Goal: Task Accomplishment & Management: Manage account settings

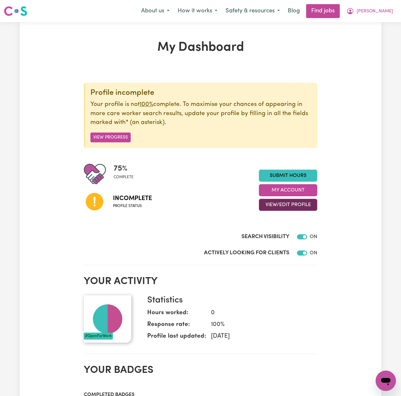
click at [282, 208] on button "View/Edit Profile" at bounding box center [288, 205] width 58 height 12
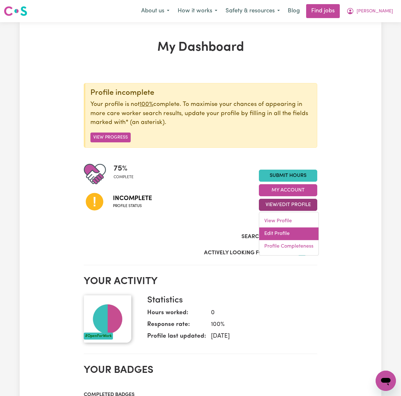
click at [282, 234] on link "Edit Profile" at bounding box center [288, 234] width 59 height 13
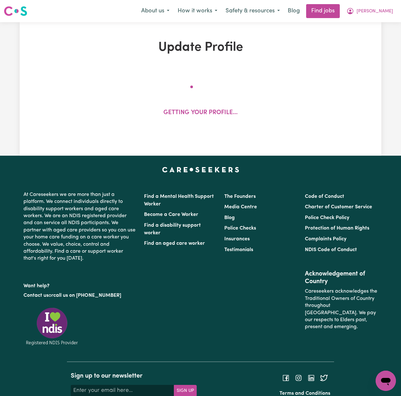
select select "[DEMOGRAPHIC_DATA]"
select select "[DEMOGRAPHIC_DATA] Citizen"
select select "Studying a healthcare related degree or qualification"
select select "40"
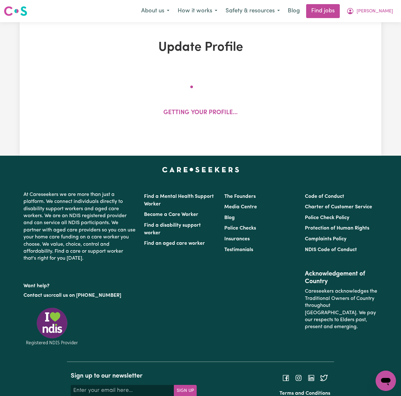
select select "50"
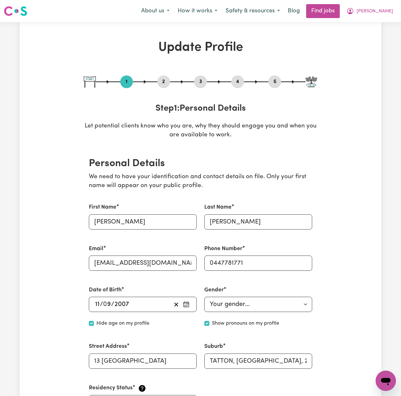
click at [161, 79] on button "2" at bounding box center [163, 82] width 13 height 8
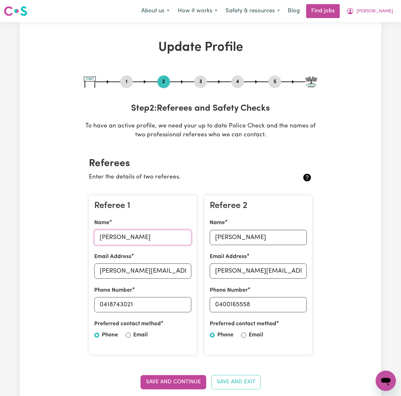
click at [128, 240] on input "[PERSON_NAME]" at bounding box center [142, 237] width 97 height 15
click at [150, 242] on input "[PERSON_NAME]" at bounding box center [142, 237] width 97 height 15
click at [141, 269] on input "[PERSON_NAME][EMAIL_ADDRESS][DOMAIN_NAME]" at bounding box center [142, 271] width 97 height 15
click at [126, 300] on input "0418743021" at bounding box center [142, 304] width 97 height 15
drag, startPoint x: 103, startPoint y: 307, endPoint x: 139, endPoint y: 308, distance: 35.5
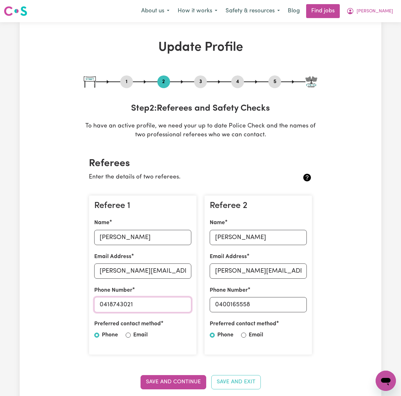
click at [139, 308] on input "0418743021" at bounding box center [142, 304] width 97 height 15
click at [228, 237] on input "[PERSON_NAME]" at bounding box center [258, 237] width 97 height 15
click at [249, 271] on input "[PERSON_NAME][EMAIL_ADDRESS][DOMAIN_NAME]" at bounding box center [258, 271] width 97 height 15
drag, startPoint x: 219, startPoint y: 304, endPoint x: 279, endPoint y: 306, distance: 59.6
click at [279, 306] on input "0400165558" at bounding box center [258, 304] width 97 height 15
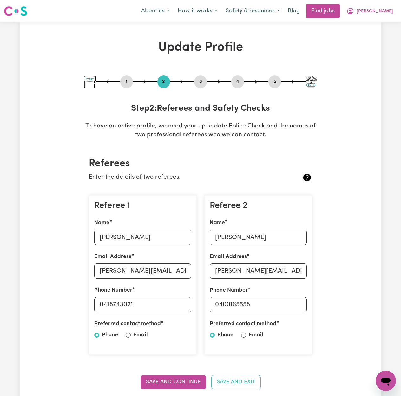
click at [278, 84] on button "5" at bounding box center [274, 82] width 13 height 8
select select "I am providing services through another platform"
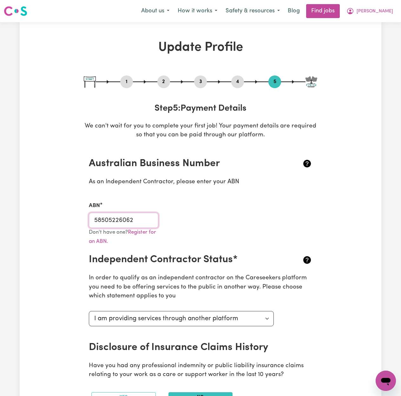
click at [109, 224] on input "58505226062" at bounding box center [123, 220] width 69 height 15
click at [378, 16] on button "[PERSON_NAME]" at bounding box center [369, 10] width 55 height 13
click at [366, 49] on link "Logout" at bounding box center [372, 48] width 50 height 12
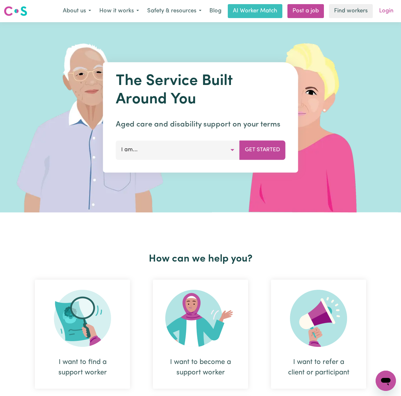
click at [389, 16] on link "Login" at bounding box center [386, 11] width 22 height 14
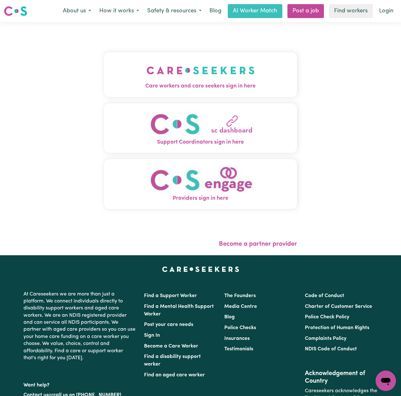
click at [104, 69] on button "Care workers and care seekers sign in here" at bounding box center [200, 74] width 193 height 44
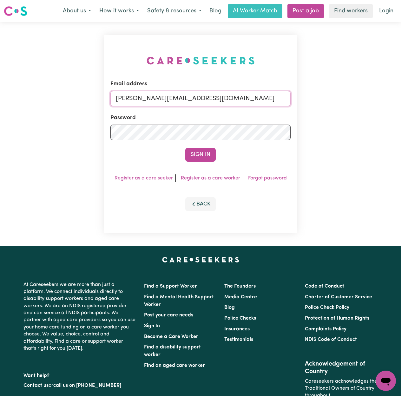
drag, startPoint x: 145, startPoint y: 102, endPoint x: 145, endPoint y: 108, distance: 6.0
click at [145, 102] on input "[PERSON_NAME][EMAIL_ADDRESS][DOMAIN_NAME]" at bounding box center [200, 98] width 180 height 15
drag, startPoint x: 150, startPoint y: 97, endPoint x: 352, endPoint y: 118, distance: 202.8
click at [352, 118] on div "Email address Superuser~[EMAIL_ADDRESS][DOMAIN_NAME] Password Sign In Register …" at bounding box center [200, 134] width 401 height 224
type input "Superuser~[EMAIL_ADDRESS][DOMAIN_NAME]"
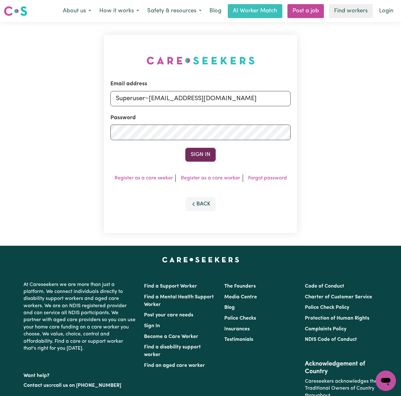
click at [207, 156] on button "Sign In" at bounding box center [200, 155] width 30 height 14
